Goal: Information Seeking & Learning: Check status

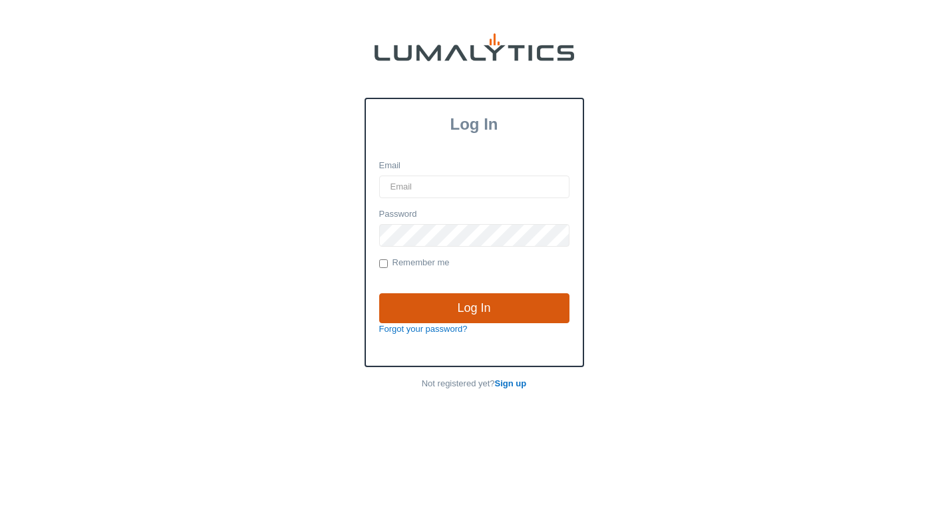
type input "[EMAIL_ADDRESS][DOMAIN_NAME]"
click at [400, 300] on input "Log In" at bounding box center [474, 308] width 190 height 31
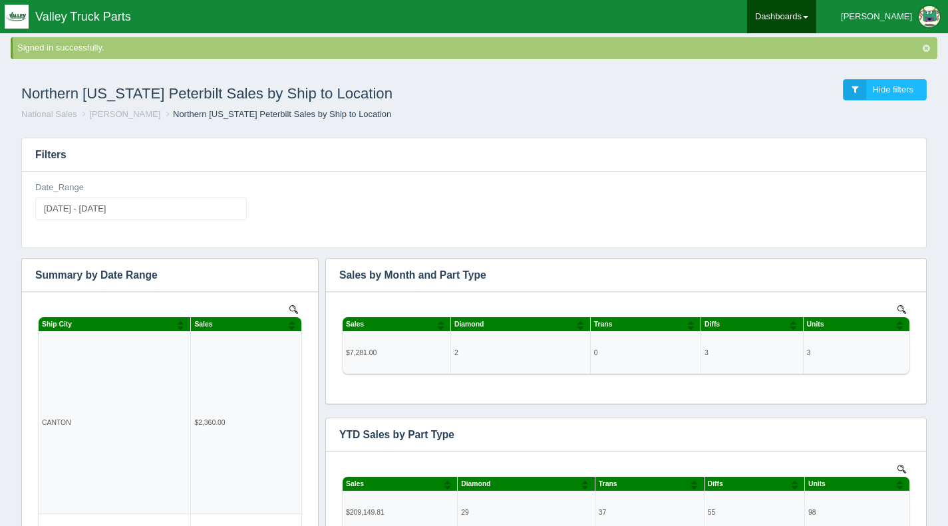
click at [816, 15] on link "Dashboards" at bounding box center [781, 16] width 69 height 33
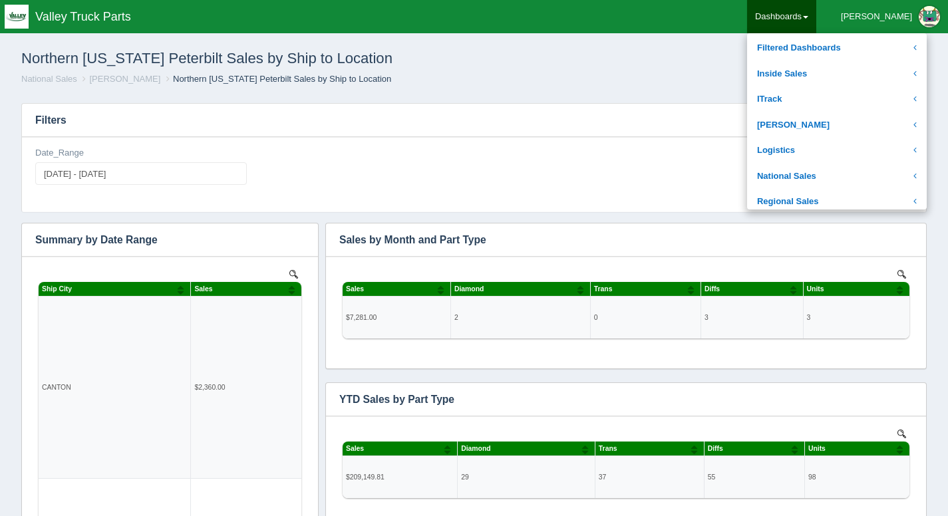
scroll to position [181, 0]
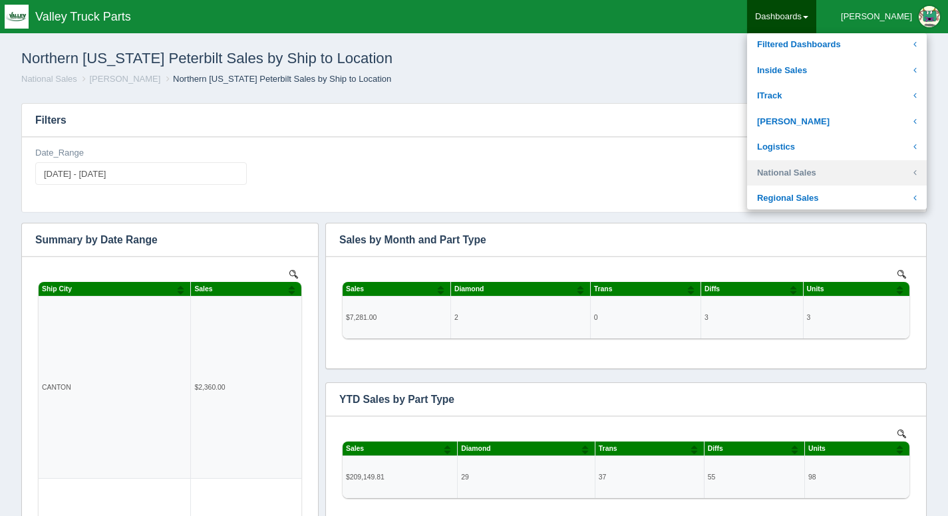
click at [860, 166] on link "National Sales" at bounding box center [837, 173] width 180 height 26
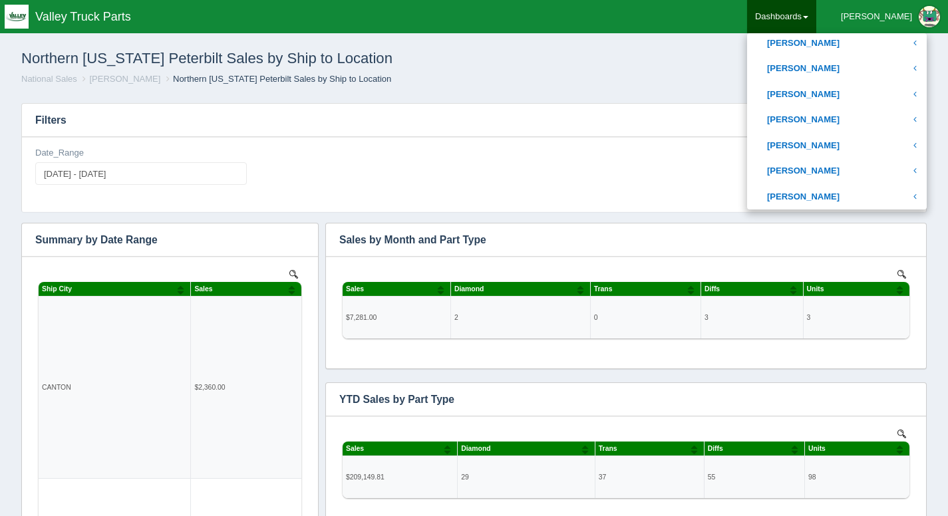
scroll to position [440, 0]
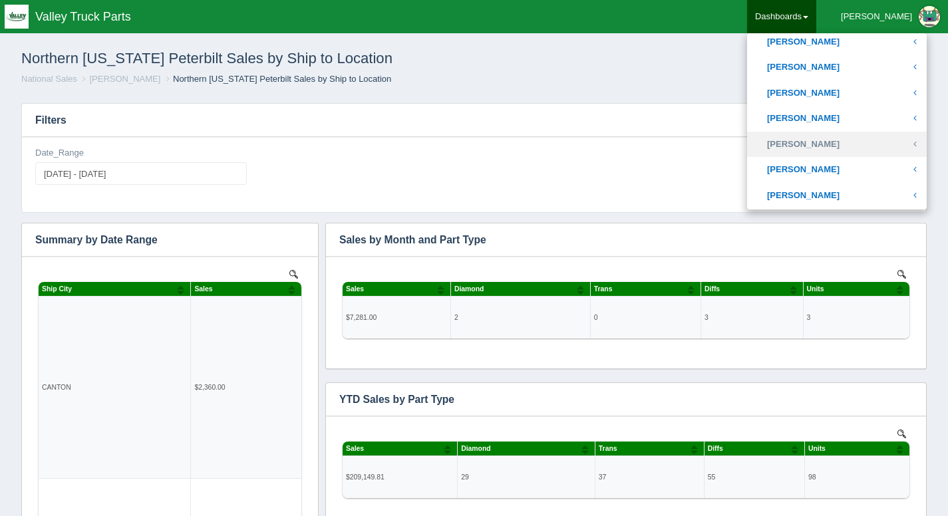
click at [876, 139] on link "[PERSON_NAME]" at bounding box center [837, 145] width 180 height 26
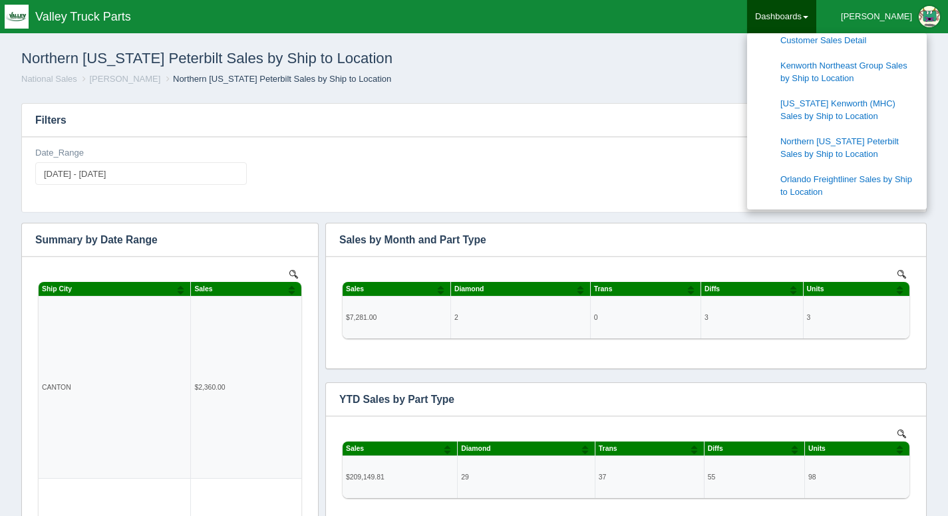
scroll to position [620, 0]
click at [896, 114] on link "[US_STATE] Kenworth (MHC) Sales by Ship to Location" at bounding box center [837, 111] width 180 height 38
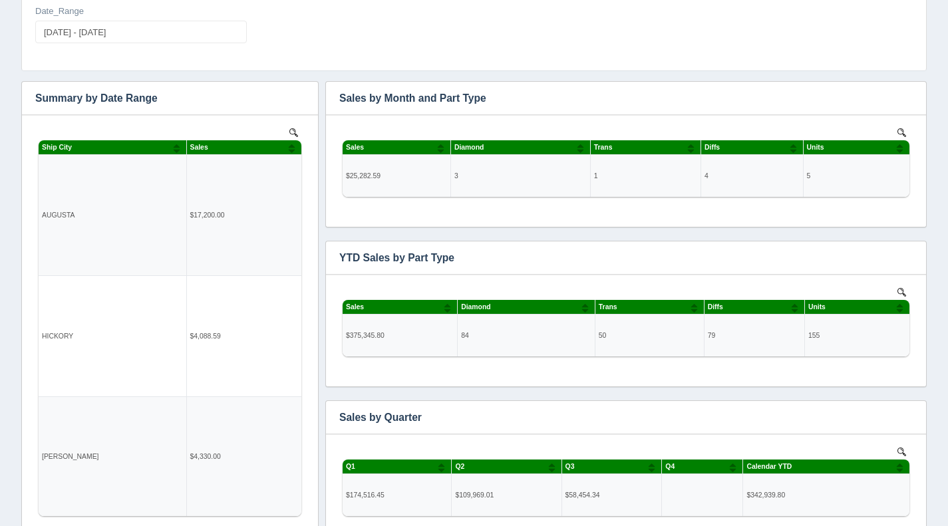
scroll to position [166, 0]
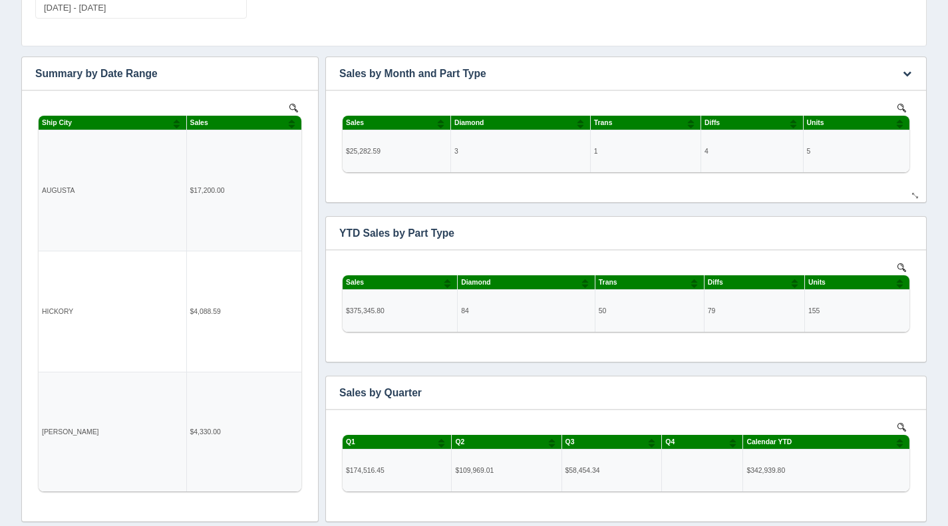
click at [486, 188] on div "No data found." at bounding box center [626, 146] width 574 height 112
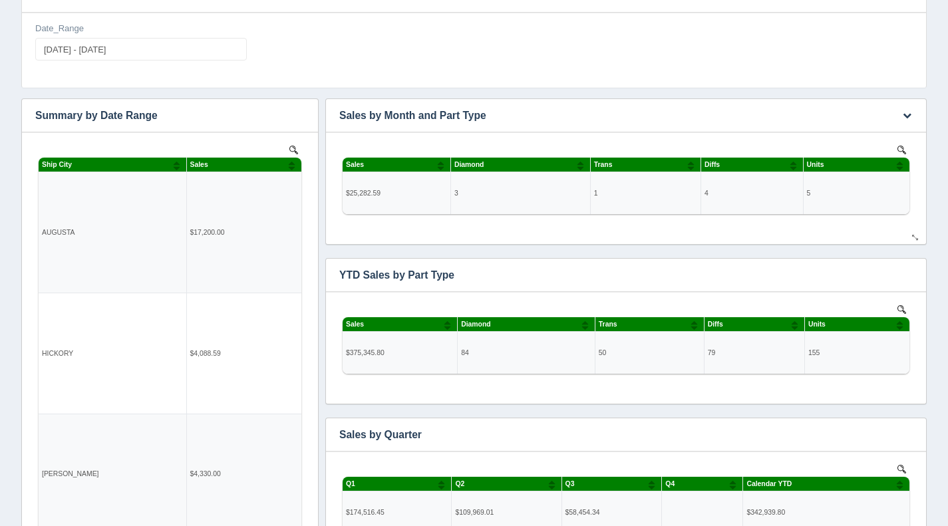
scroll to position [110, 0]
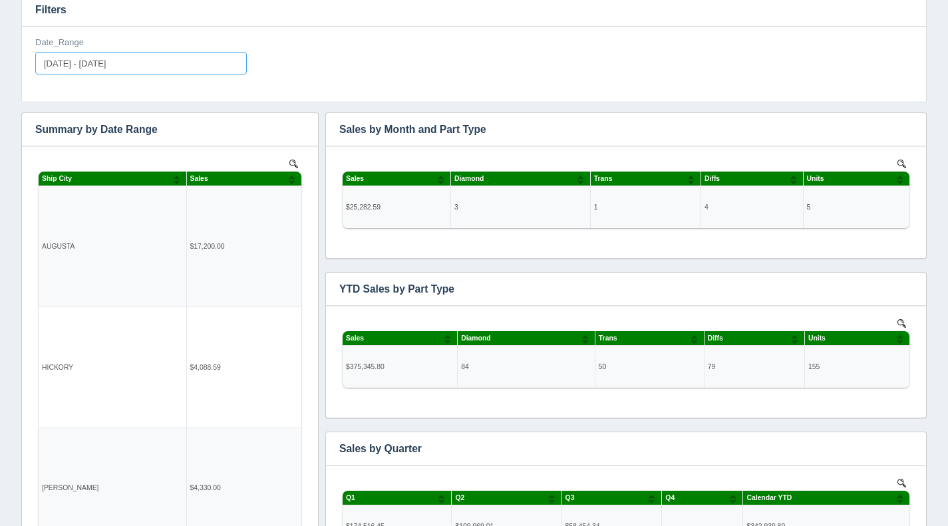
type input "[DATE]"
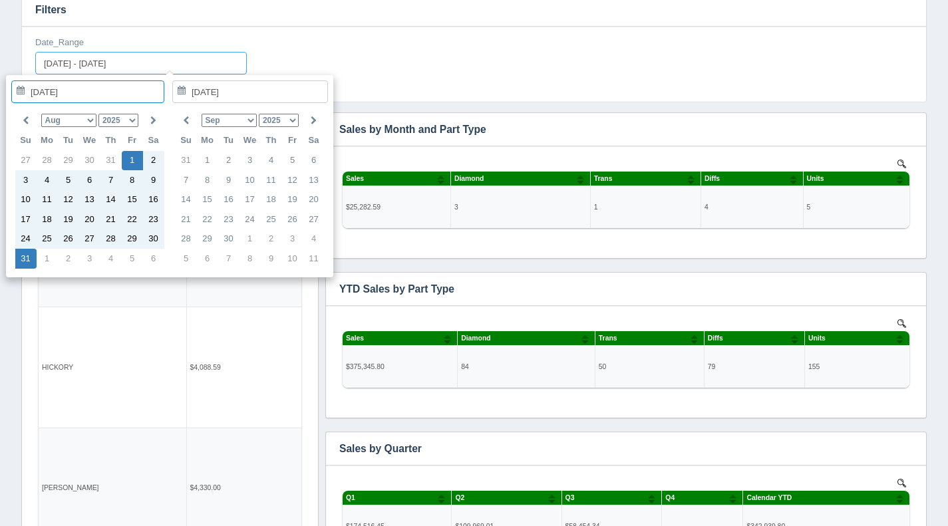
click at [84, 65] on input "[DATE] - [DATE]" at bounding box center [141, 63] width 212 height 23
click at [91, 118] on select "Jan Feb Mar Apr May Jun [DATE] Aug Sep Oct Nov Dec" at bounding box center [68, 120] width 55 height 13
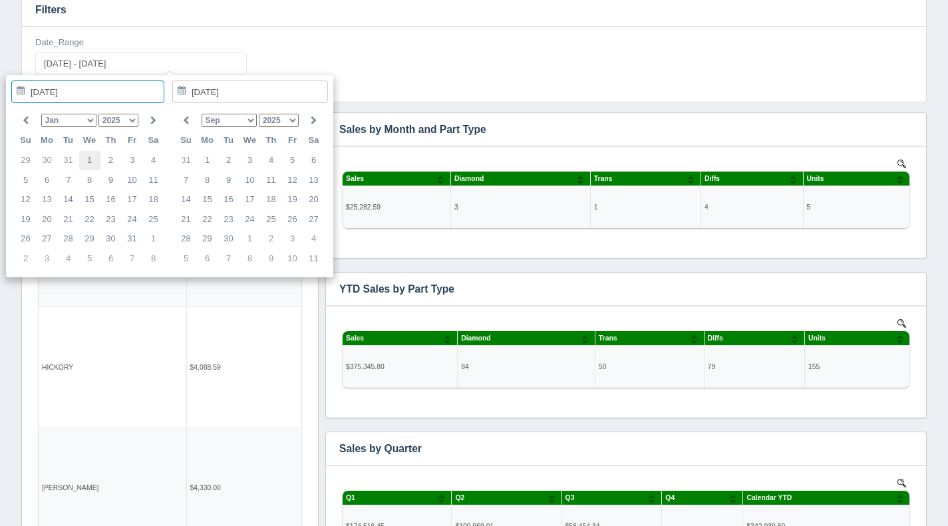
type input "[DATE]"
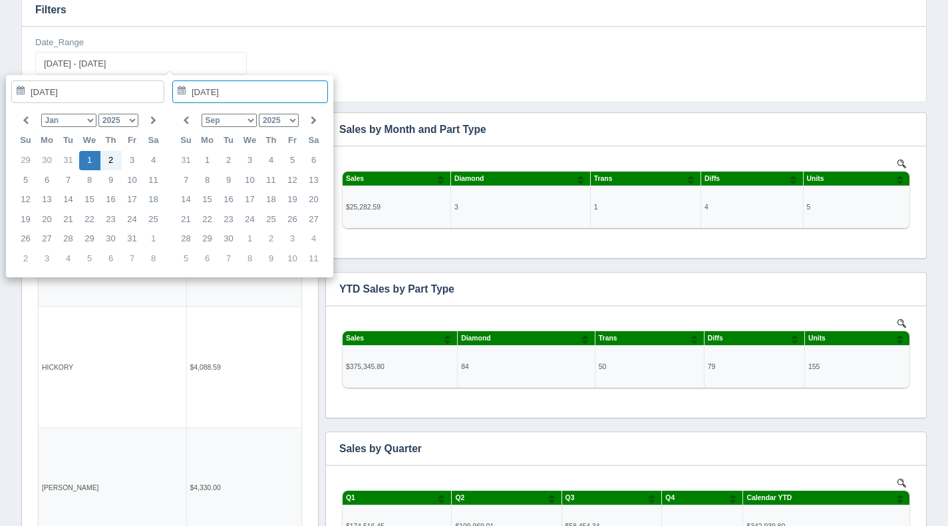
click at [252, 122] on select "Jan Feb Mar Apr May Jun [DATE] Aug Sep Oct Nov Dec" at bounding box center [229, 120] width 55 height 13
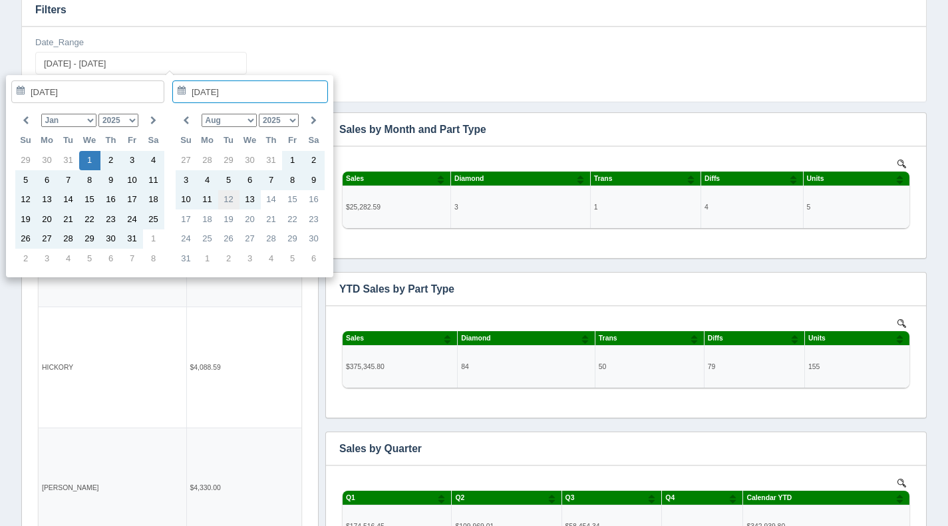
type input "[DATE]"
type input "[DATE] - [DATE]"
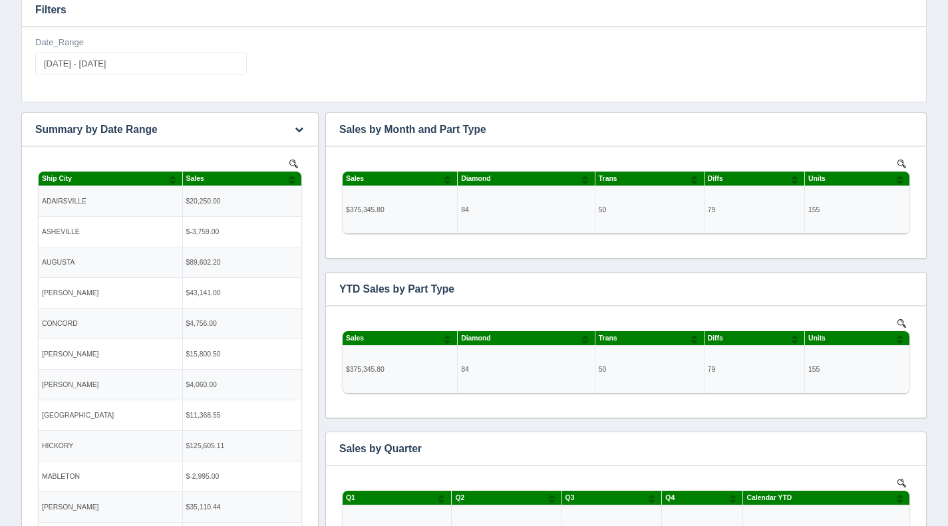
scroll to position [0, 0]
drag, startPoint x: 234, startPoint y: 201, endPoint x: 261, endPoint y: 141, distance: 65.5
click at [261, 141] on h3 "Summary by Date Range" at bounding box center [150, 129] width 256 height 33
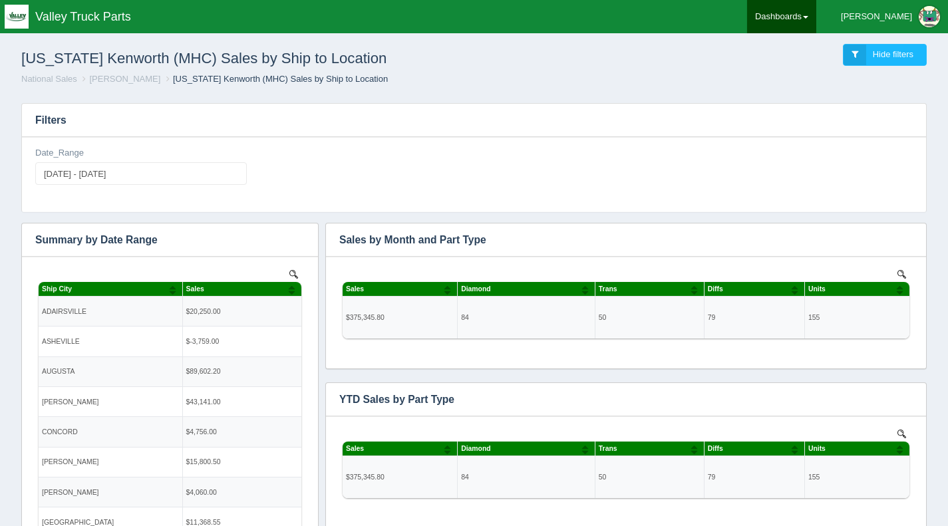
click at [816, 12] on link "Dashboards" at bounding box center [781, 16] width 69 height 33
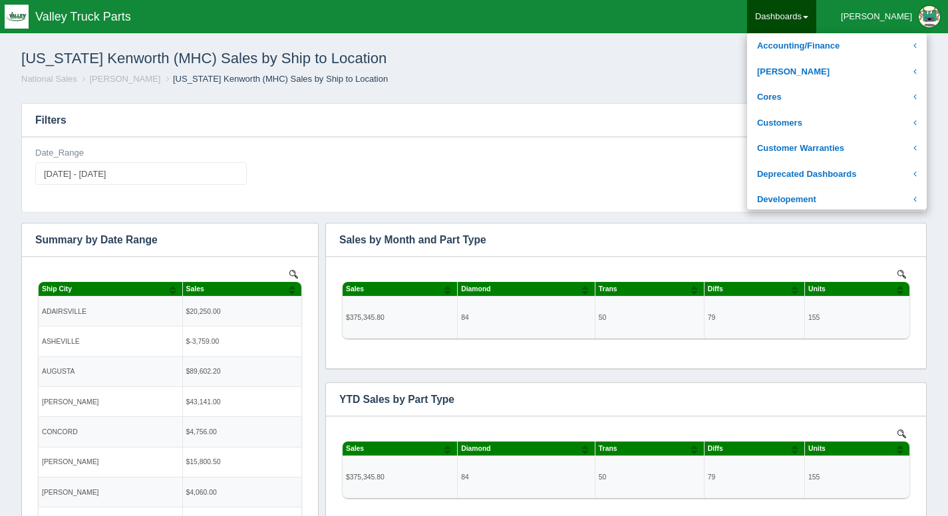
click at [741, 77] on ol "National Sales [PERSON_NAME] [US_STATE] Kenworth (MHC) Sales by Ship to Location" at bounding box center [474, 79] width 927 height 13
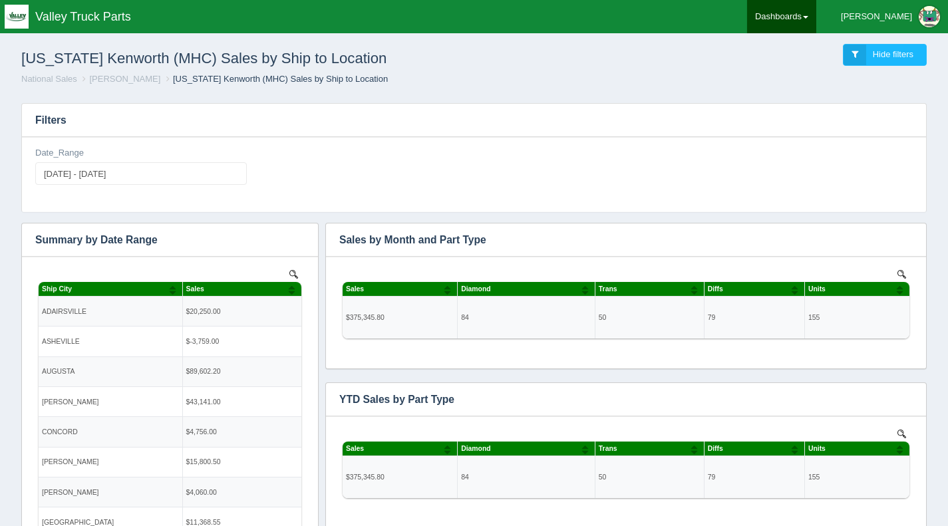
click at [816, 12] on link "Dashboards" at bounding box center [781, 16] width 69 height 33
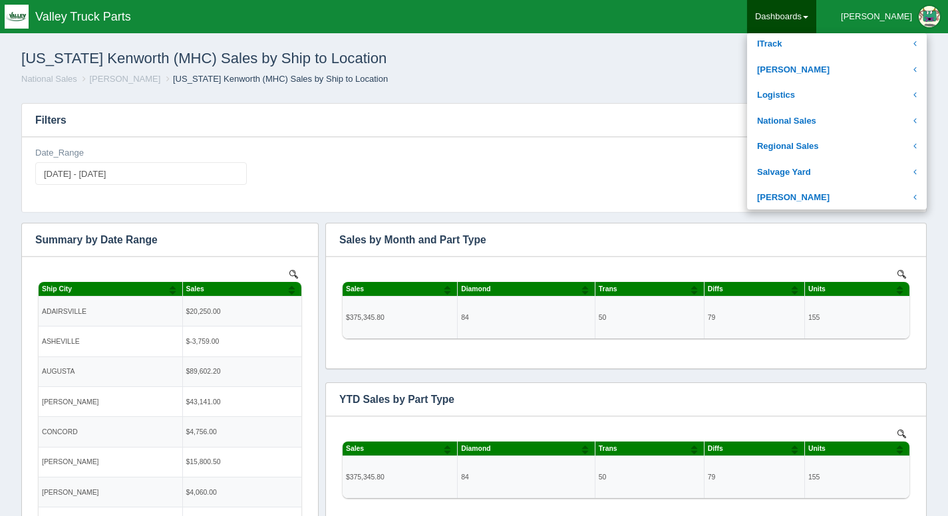
scroll to position [234, 0]
click at [865, 120] on link "National Sales" at bounding box center [837, 121] width 180 height 26
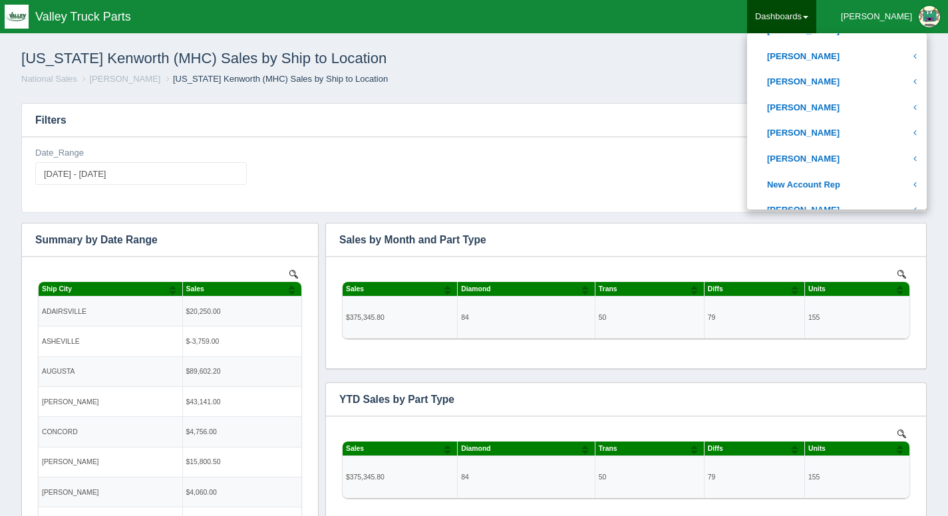
scroll to position [478, 0]
click at [860, 108] on link "[PERSON_NAME]" at bounding box center [837, 107] width 180 height 26
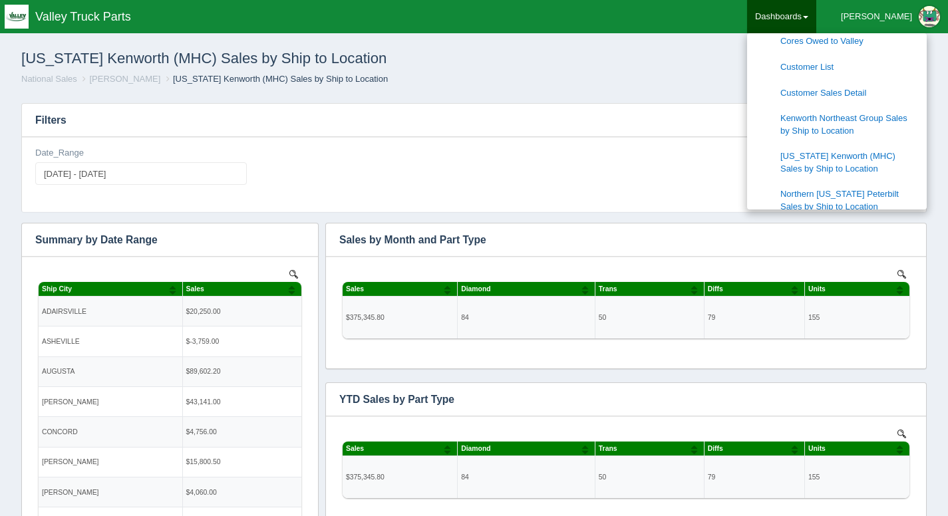
scroll to position [615, 0]
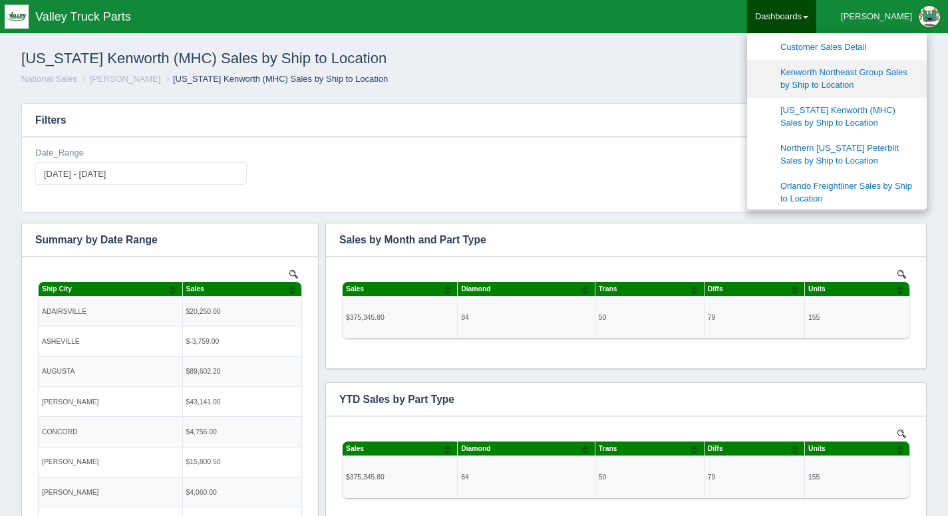
click at [866, 83] on link "Kenworth Northeast Group Sales by Ship to Location" at bounding box center [837, 79] width 180 height 38
